Goal: Task Accomplishment & Management: Use online tool/utility

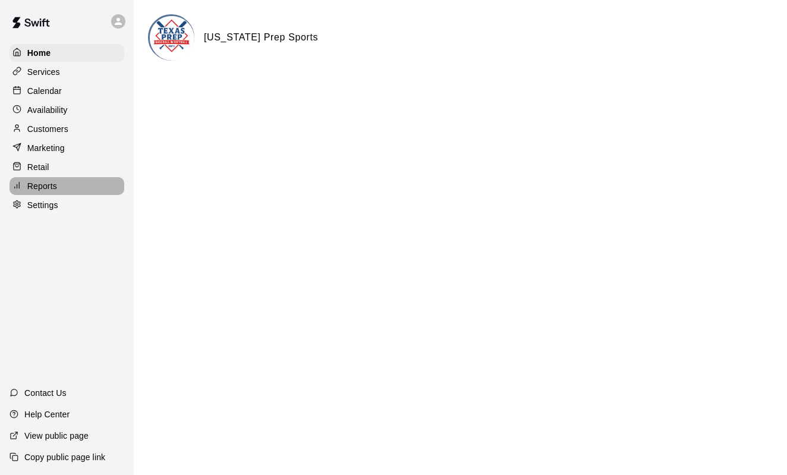
click at [51, 192] on div "Reports" at bounding box center [67, 186] width 115 height 18
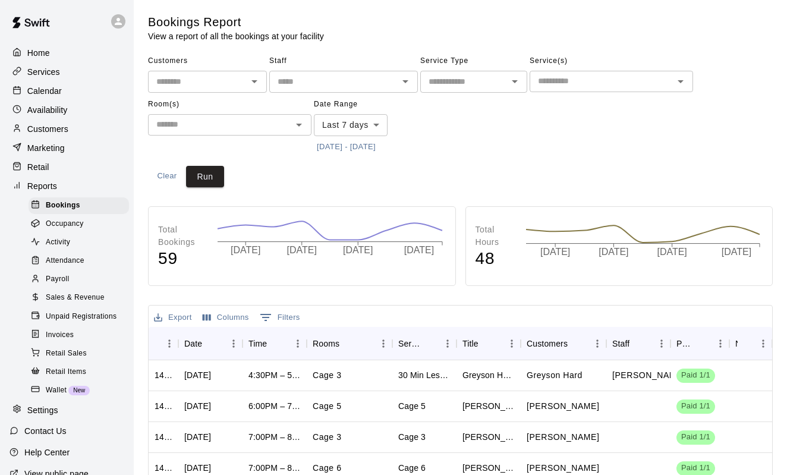
click at [84, 292] on span "Sales & Revenue" at bounding box center [75, 298] width 59 height 12
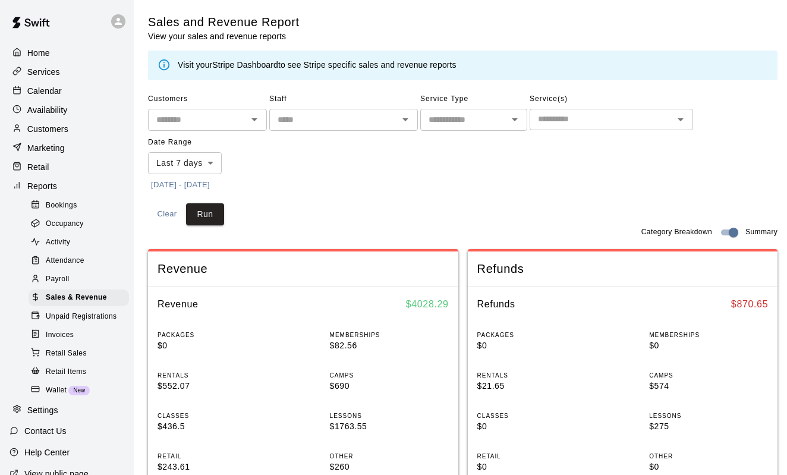
click at [215, 162] on body "Home Services Calendar Availability Customers Marketing Retail Reports Bookings…" at bounding box center [393, 466] width 787 height 932
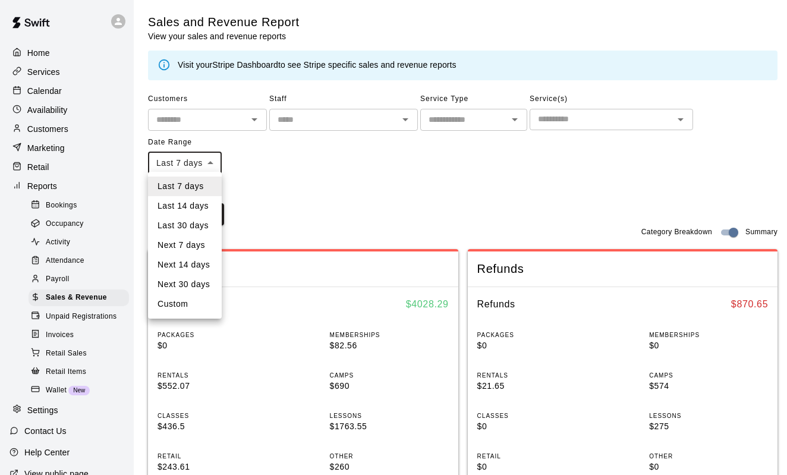
click at [293, 177] on div at bounding box center [393, 237] width 787 height 475
click at [176, 165] on body "Home Services Calendar Availability Customers Marketing Retail Reports Bookings…" at bounding box center [393, 466] width 787 height 932
click at [178, 301] on li "Custom" at bounding box center [185, 304] width 74 height 20
type input "******"
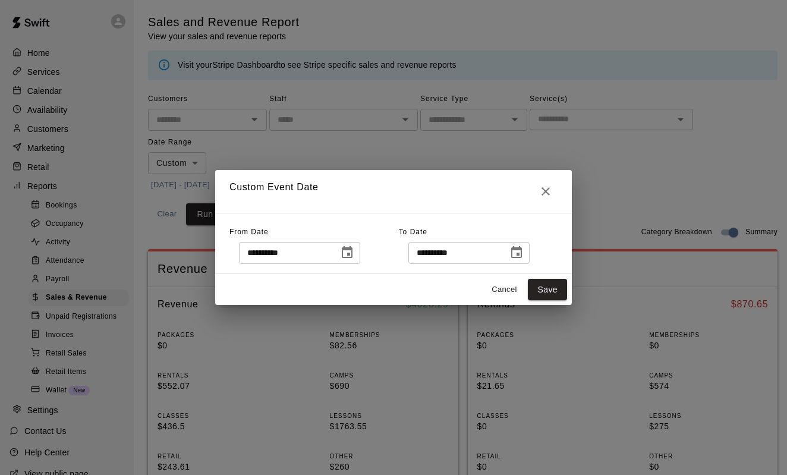
click at [354, 254] on icon "Choose date, selected date is Sep 9, 2025" at bounding box center [347, 252] width 14 height 14
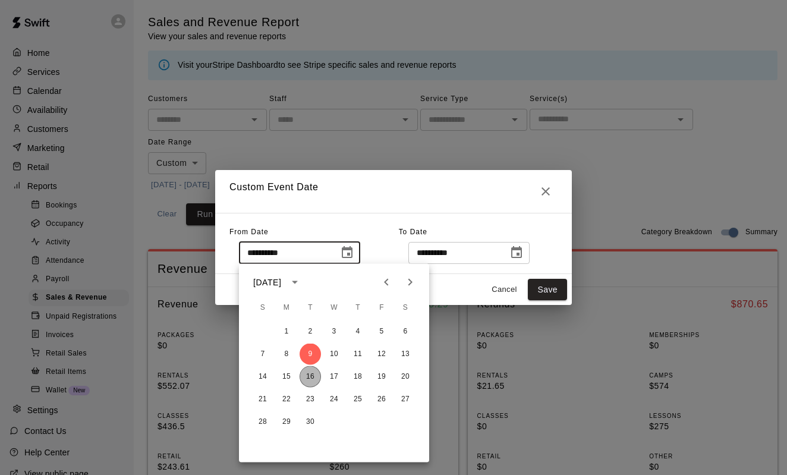
click at [311, 377] on button "16" at bounding box center [309, 376] width 21 height 21
type input "**********"
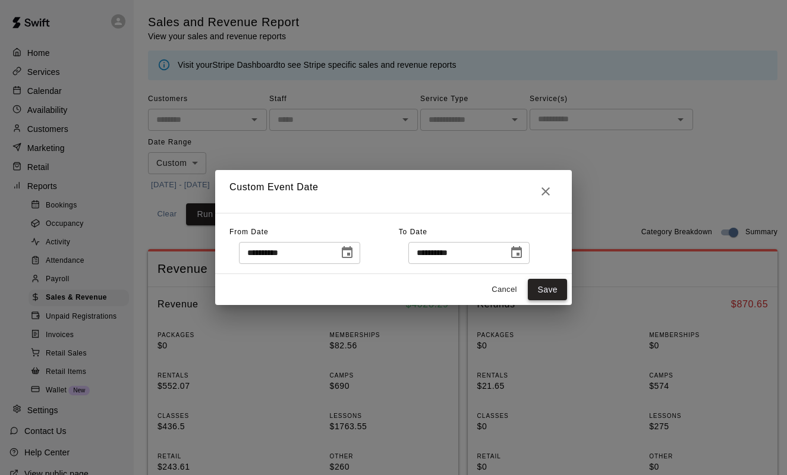
click at [548, 292] on button "Save" at bounding box center [547, 290] width 39 height 22
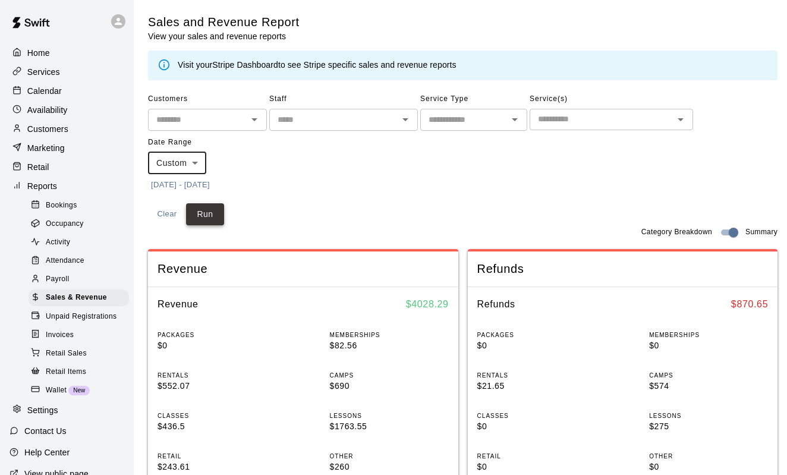
click at [205, 213] on button "Run" at bounding box center [205, 214] width 38 height 22
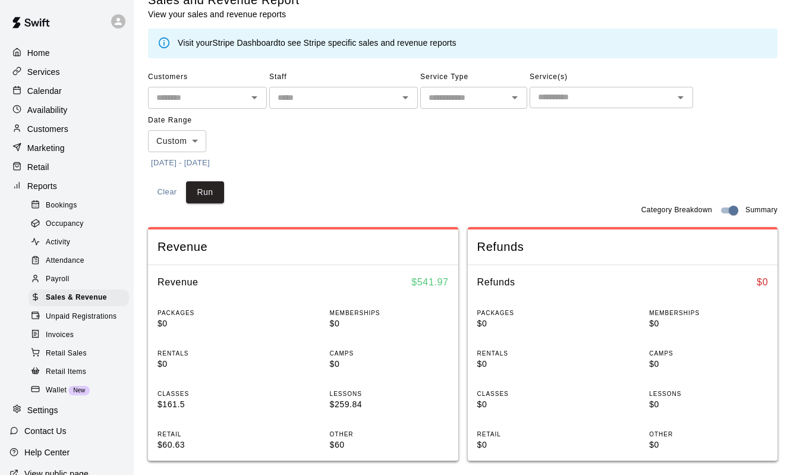
scroll to position [20, 0]
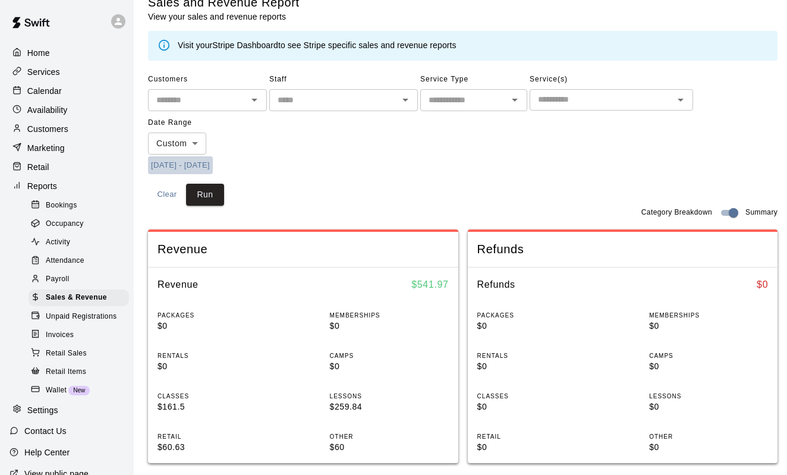
click at [163, 161] on button "[DATE] - [DATE]" at bounding box center [180, 165] width 65 height 18
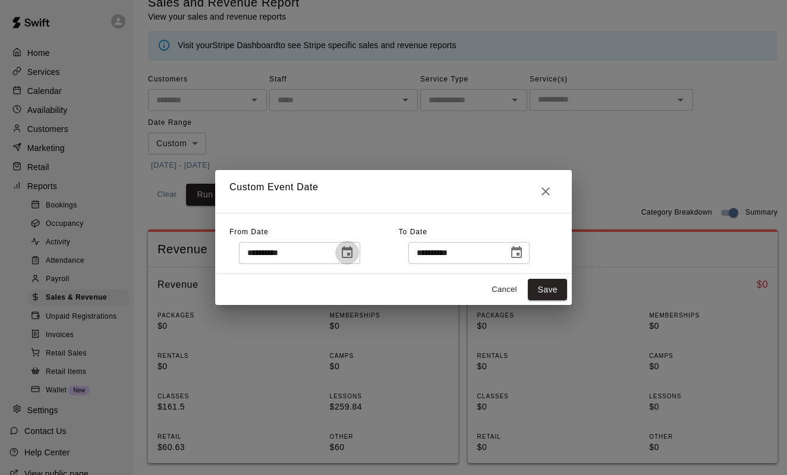
click at [354, 252] on icon "Choose date, selected date is Sep 16, 2025" at bounding box center [347, 252] width 14 height 14
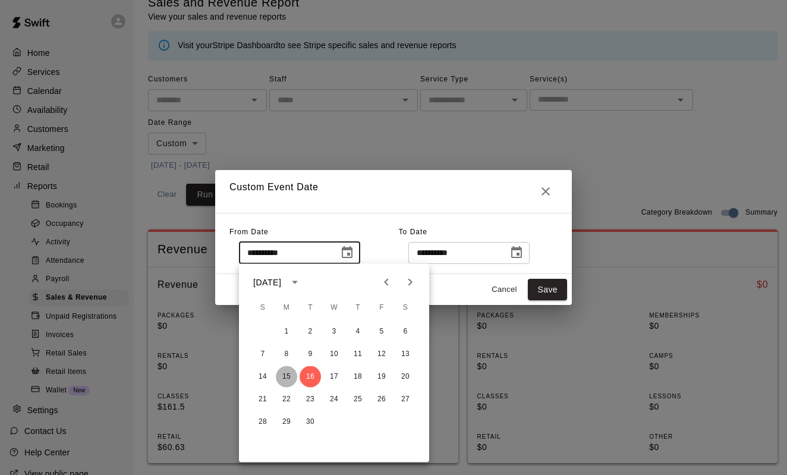
click at [288, 374] on button "15" at bounding box center [286, 376] width 21 height 21
type input "**********"
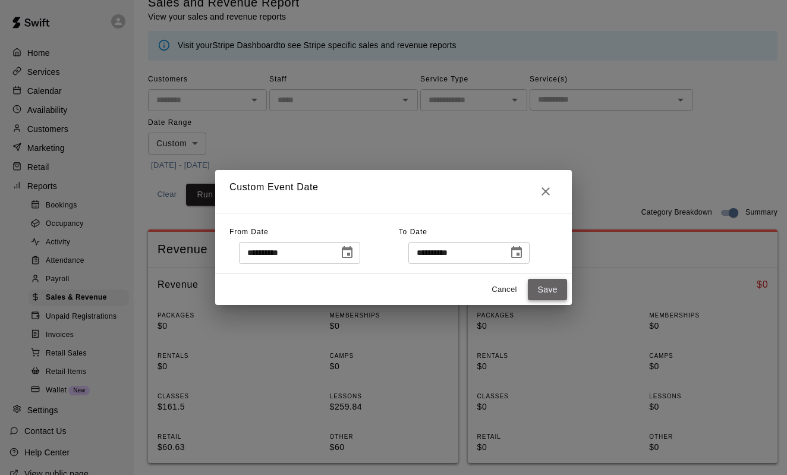
click at [557, 291] on button "Save" at bounding box center [547, 290] width 39 height 22
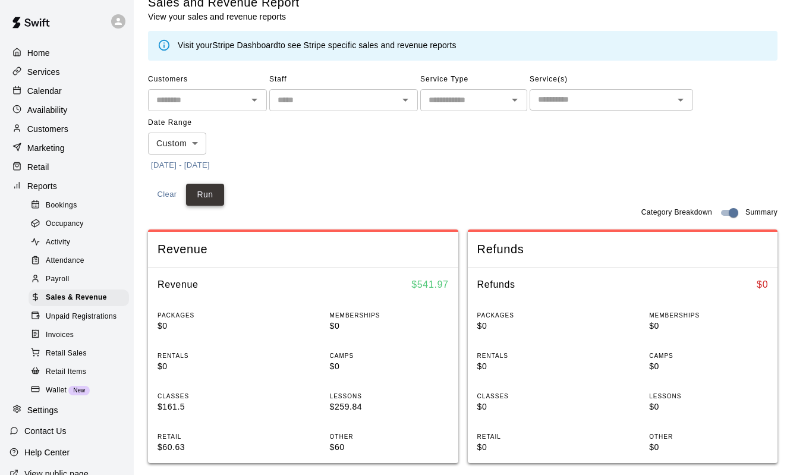
click at [214, 198] on button "Run" at bounding box center [205, 195] width 38 height 22
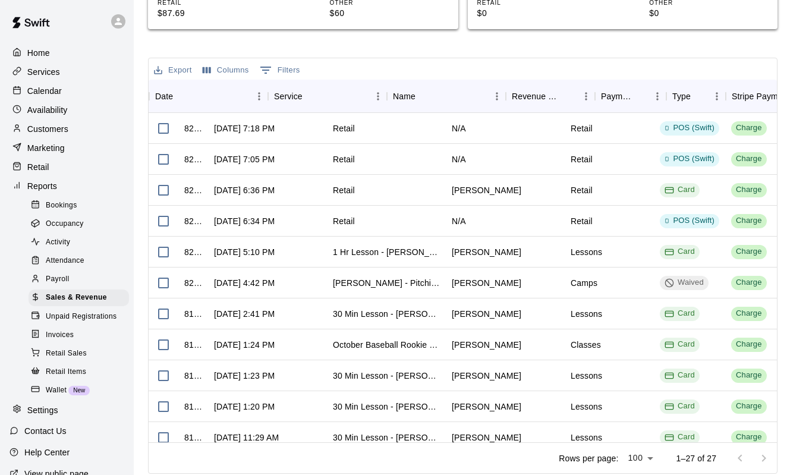
scroll to position [0, 0]
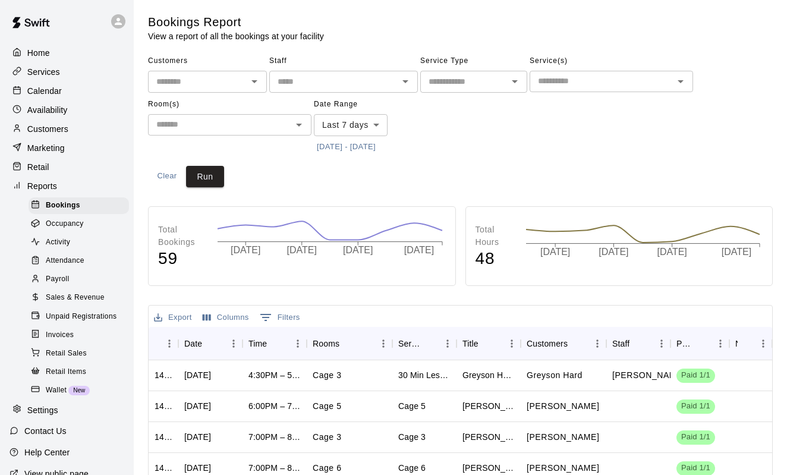
click at [50, 93] on p "Calendar" at bounding box center [44, 91] width 34 height 12
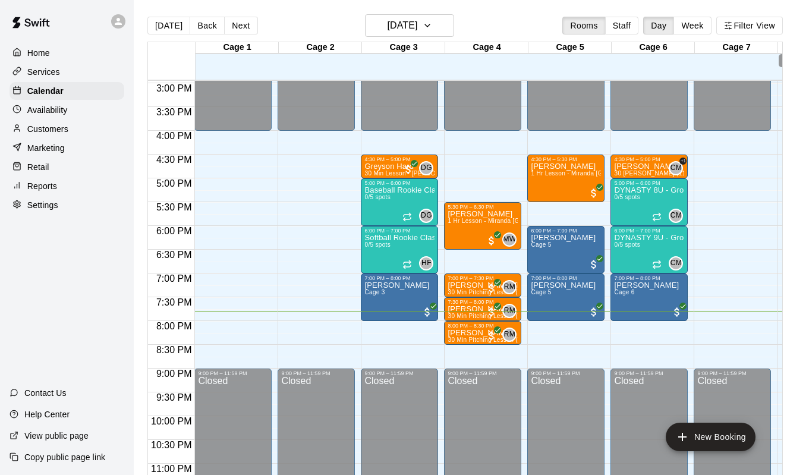
scroll to position [713, 0]
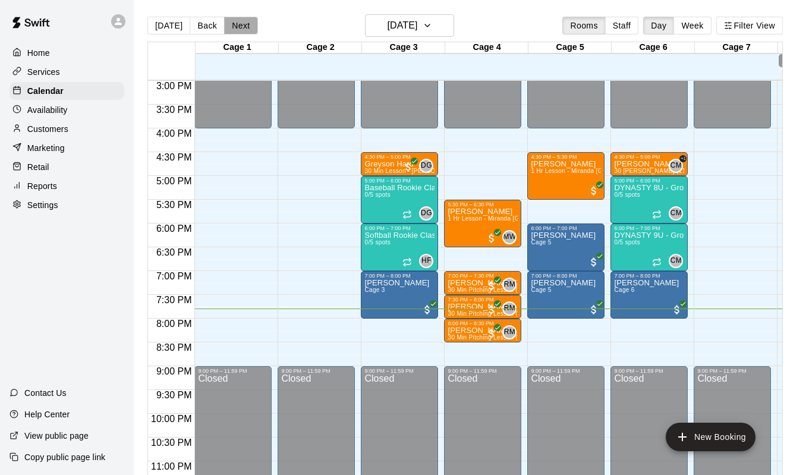
click at [238, 26] on button "Next" at bounding box center [240, 26] width 33 height 18
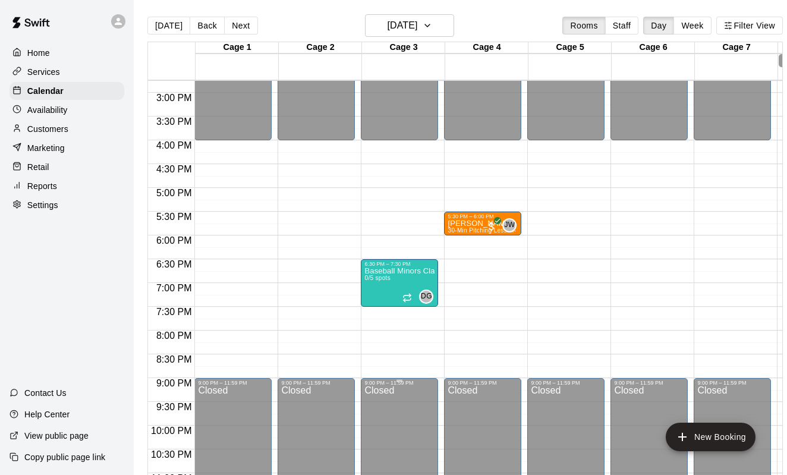
scroll to position [626, 0]
